Goal: Find specific fact: Find specific fact

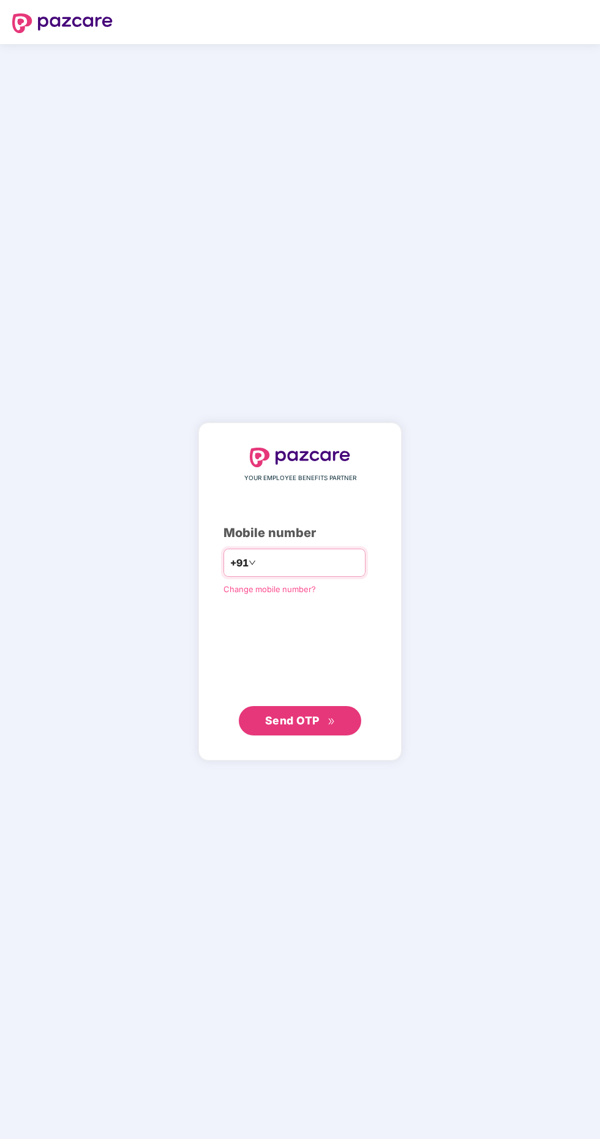
click at [282, 573] on input "number" at bounding box center [308, 563] width 100 height 20
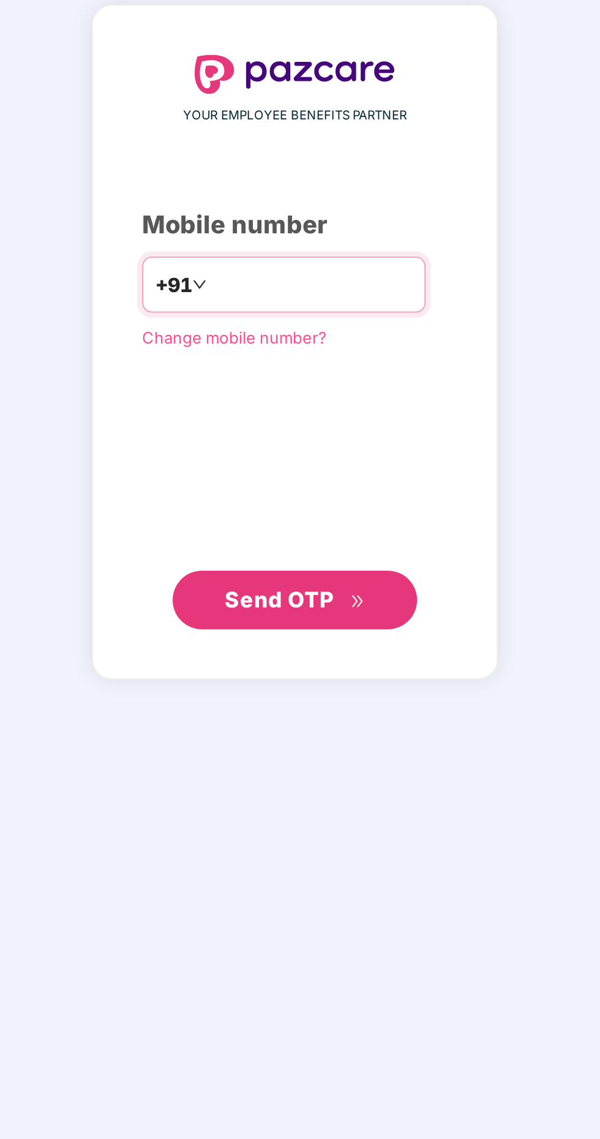
type input "**********"
click at [312, 736] on button "Send OTP" at bounding box center [300, 720] width 123 height 29
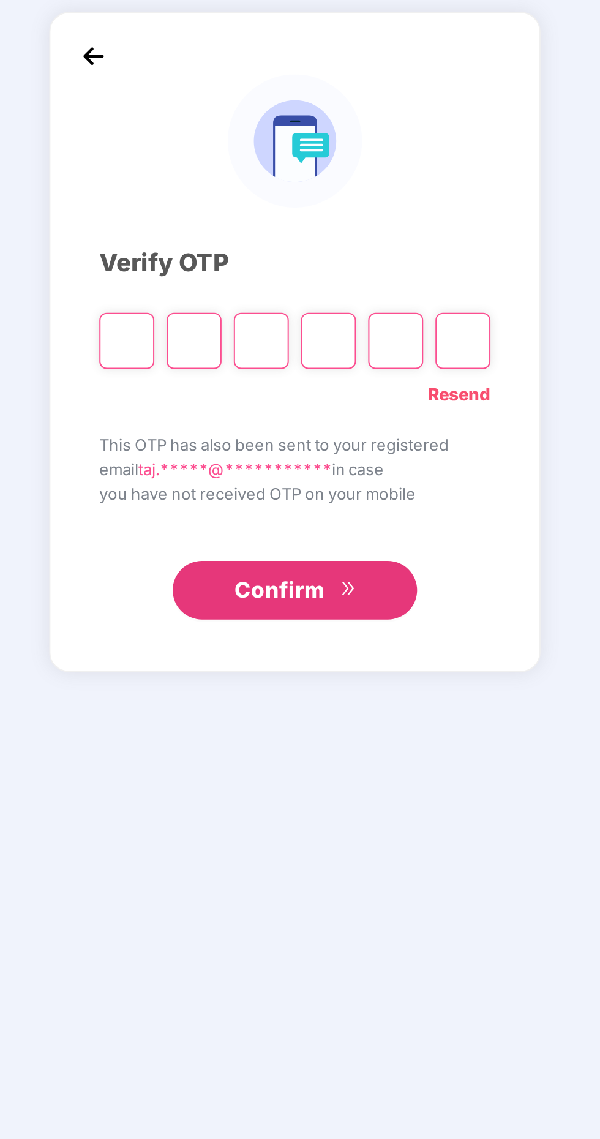
scroll to position [3, 0]
paste input "*"
type input "*"
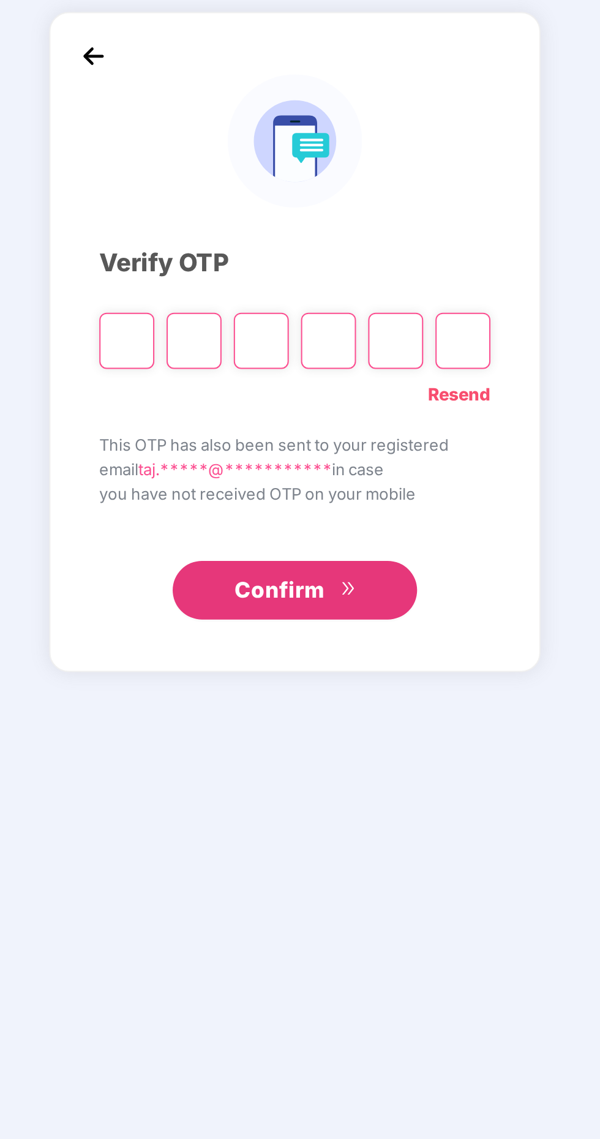
type input "*"
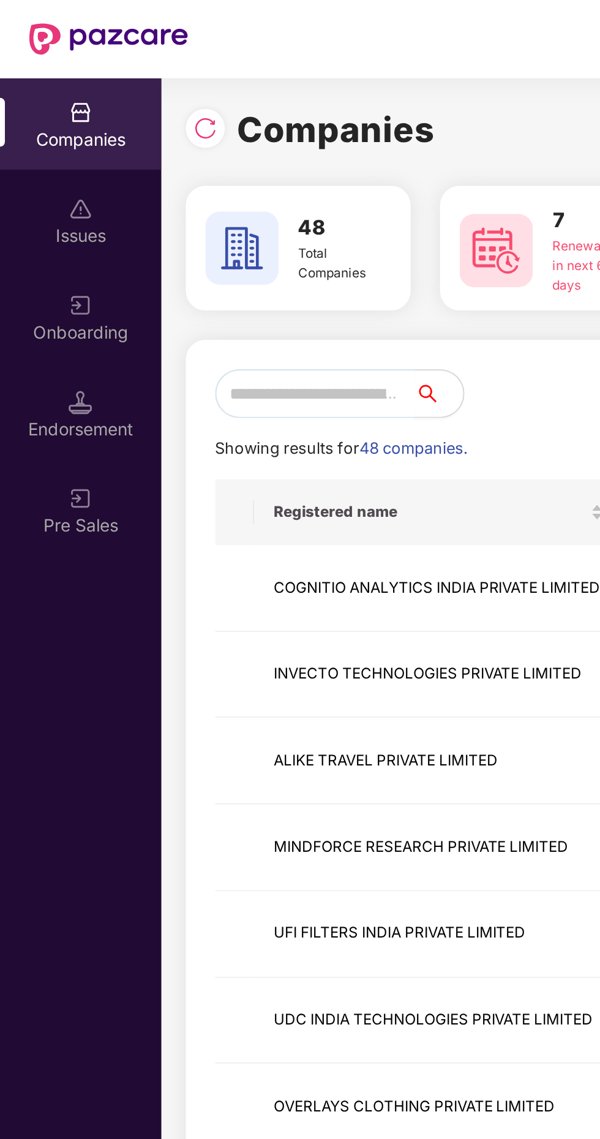
click at [167, 192] on input "text" at bounding box center [158, 197] width 100 height 25
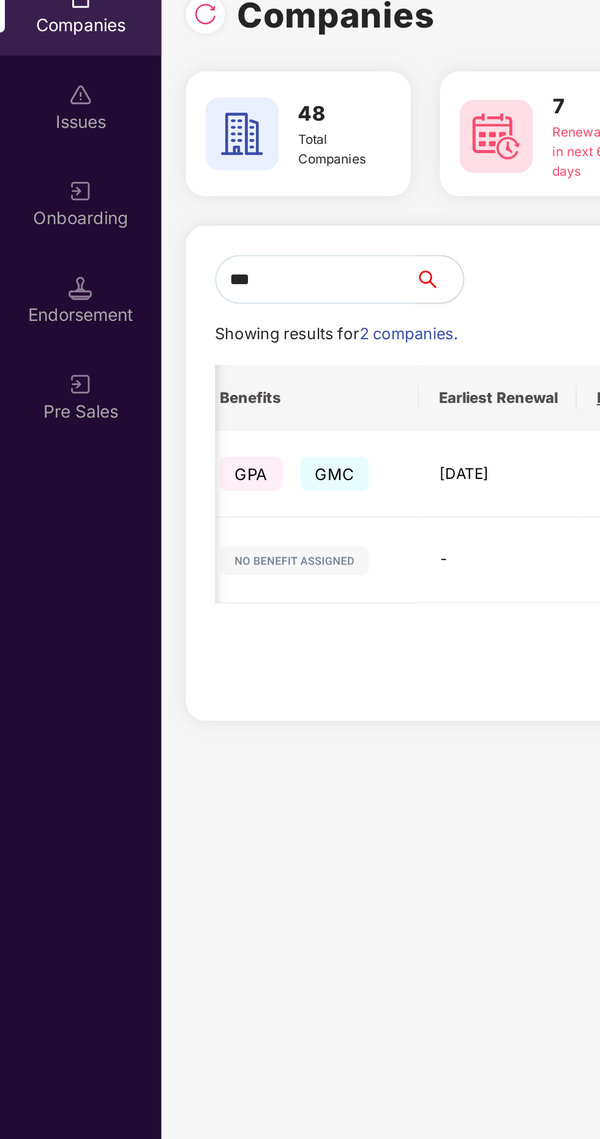
scroll to position [0, 646]
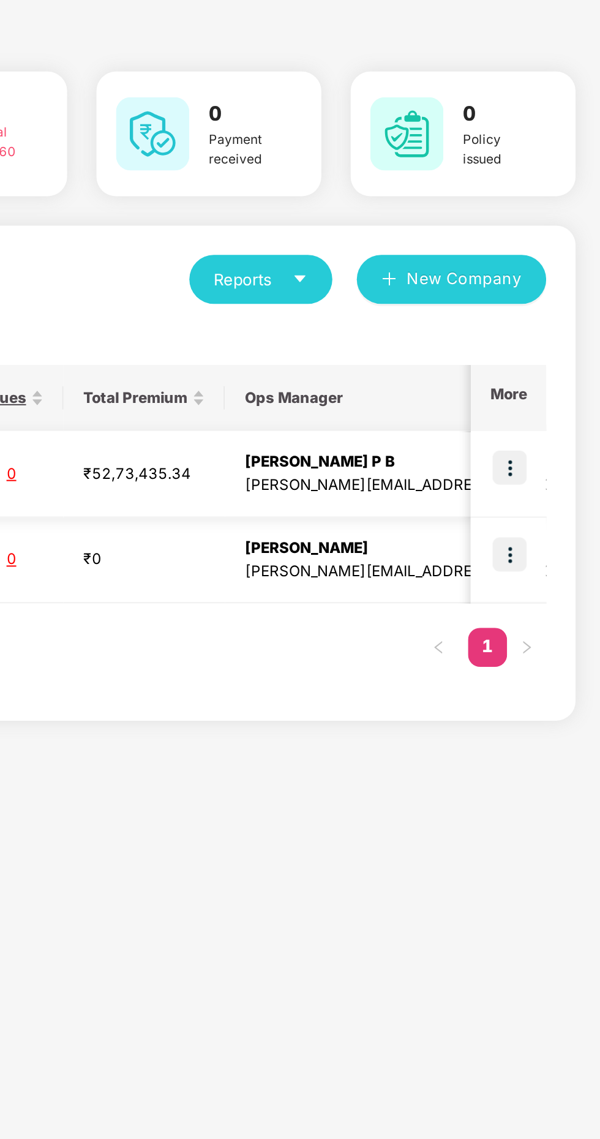
type input "***"
click at [560, 291] on img at bounding box center [554, 291] width 17 height 17
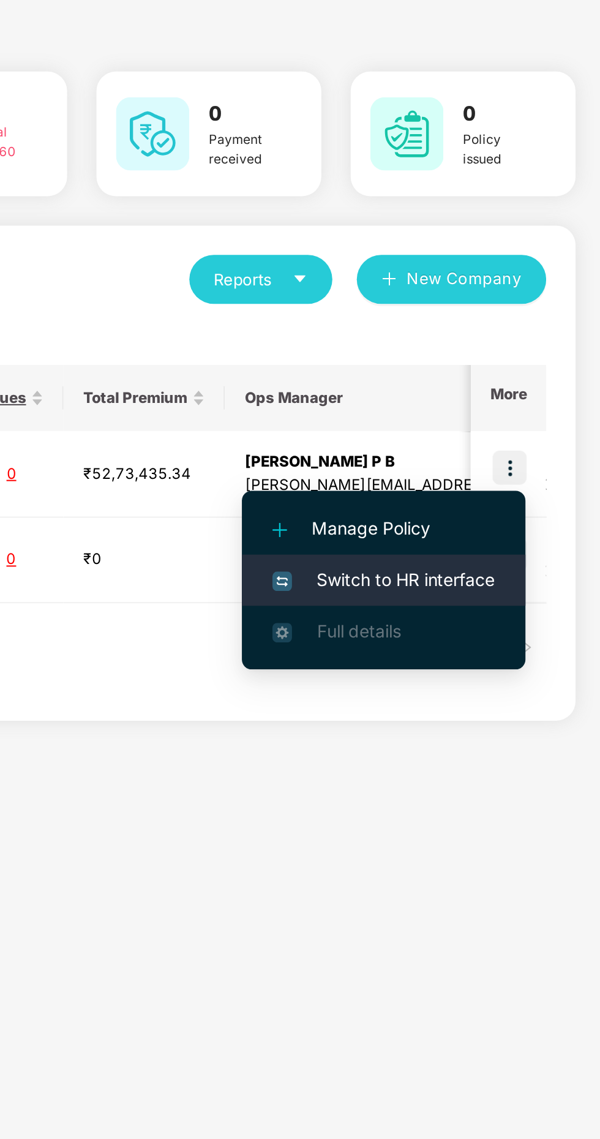
click at [499, 355] on li "Switch to HR interface" at bounding box center [492, 348] width 142 height 26
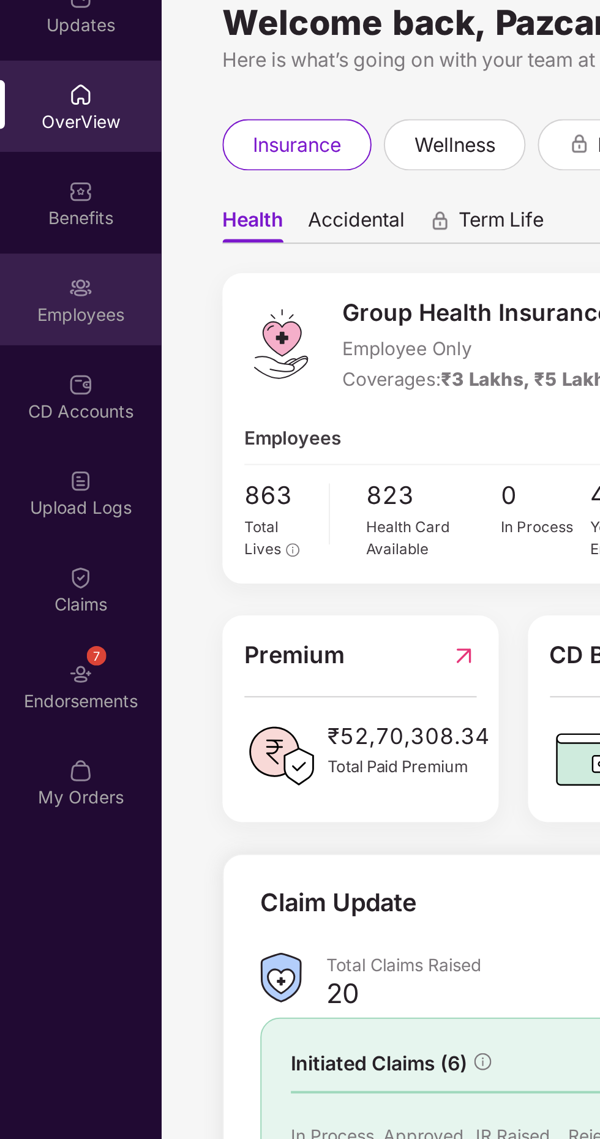
click at [47, 220] on div "Employees" at bounding box center [40, 215] width 81 height 12
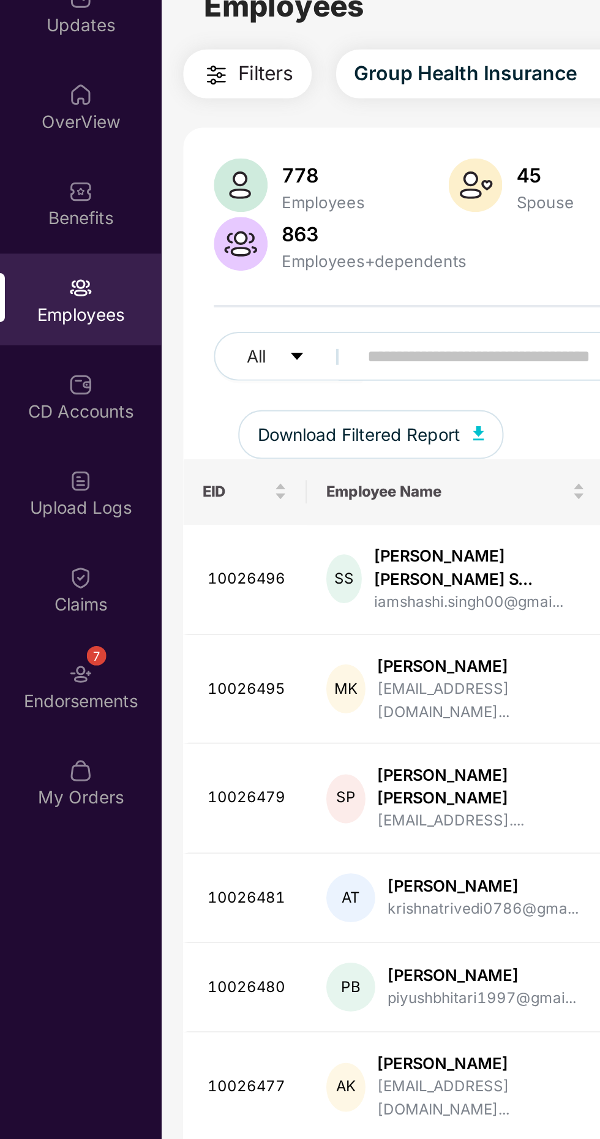
click at [219, 232] on input "text" at bounding box center [294, 236] width 220 height 18
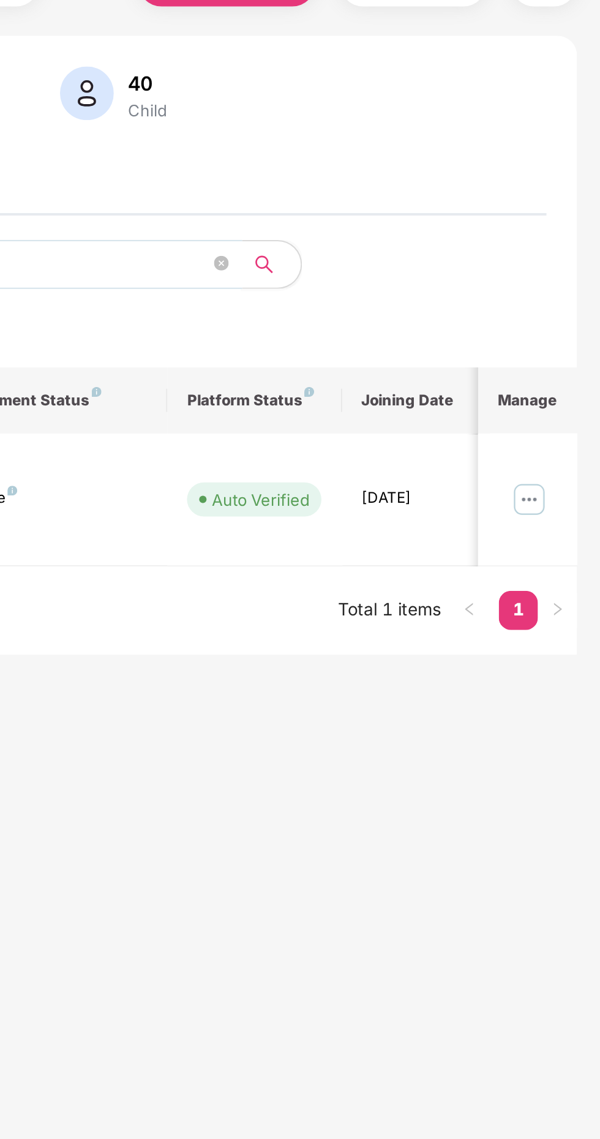
scroll to position [0, 299]
type input "*******"
click at [570, 309] on img at bounding box center [565, 314] width 20 height 20
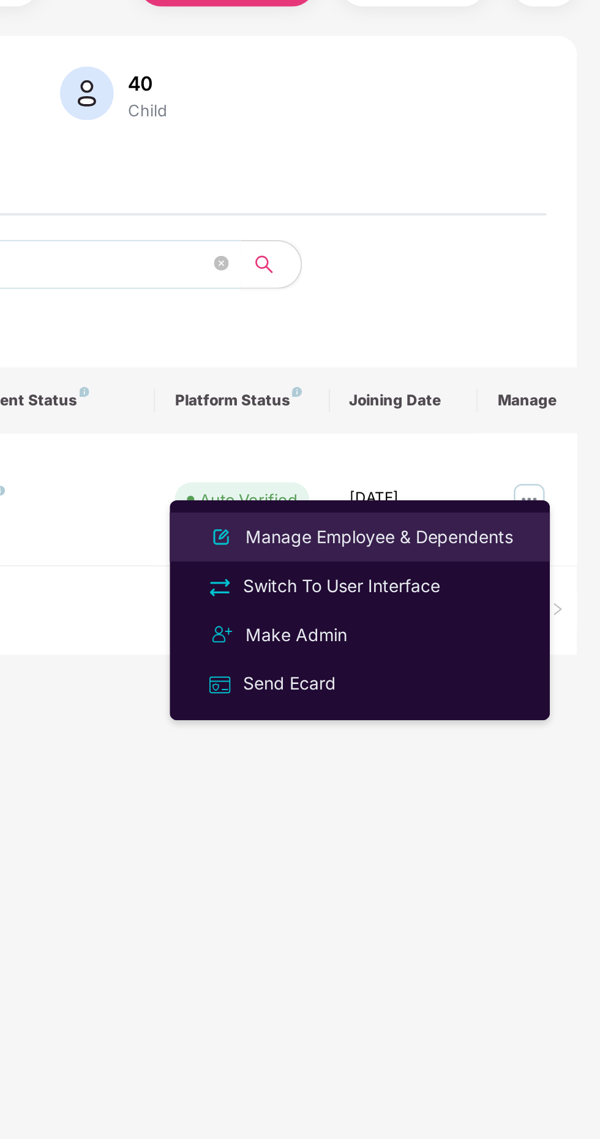
click at [475, 337] on div "Manage Employee & Dependents" at bounding box center [489, 332] width 139 height 13
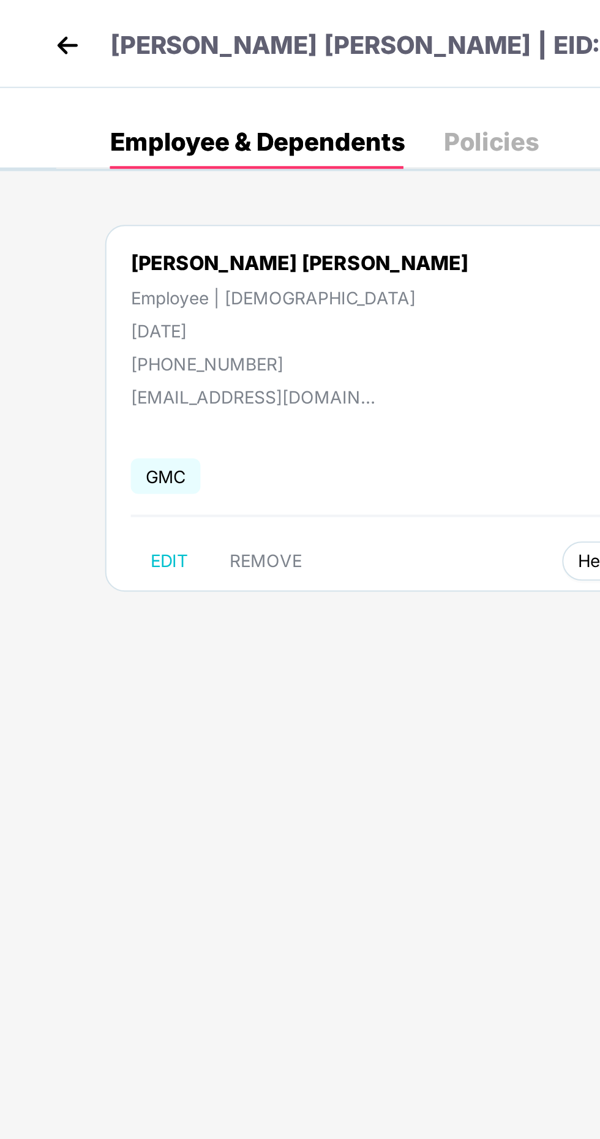
click at [290, 278] on span "Health Card(s)" at bounding box center [319, 281] width 58 height 6
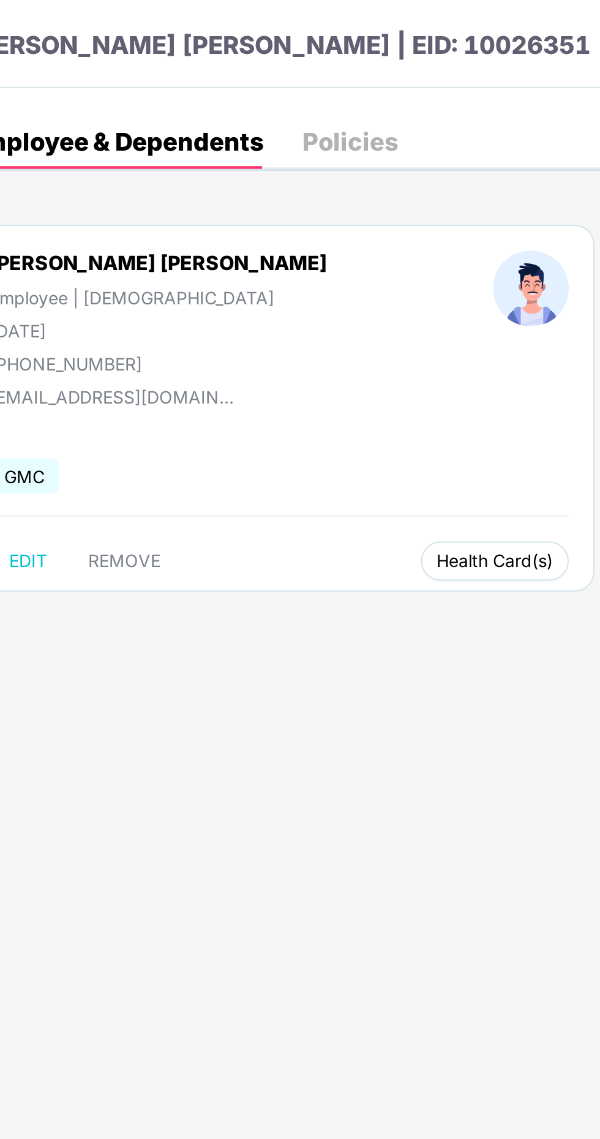
click at [290, 281] on span "Health Card(s)" at bounding box center [319, 281] width 58 height 6
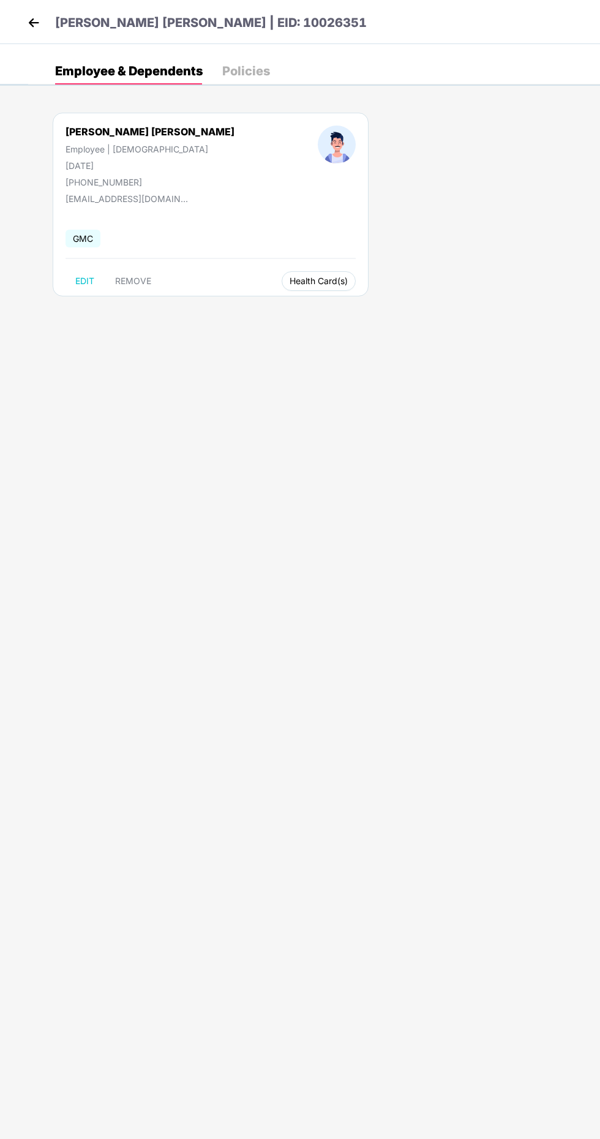
click at [290, 284] on span "Health Card(s)" at bounding box center [319, 281] width 58 height 6
copy p "10026351"
click at [290, 281] on span "Health Card(s)" at bounding box center [319, 281] width 58 height 6
click at [365, 305] on img at bounding box center [363, 306] width 12 height 12
